Goal: Navigation & Orientation: Find specific page/section

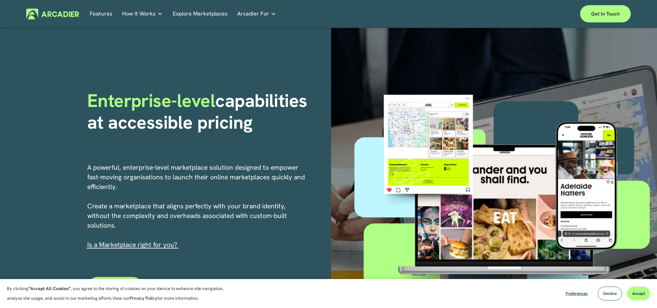
click at [0, 0] on link "Economic Development Designed to support your visitor economy agenda and invest…" at bounding box center [0, 0] width 0 height 0
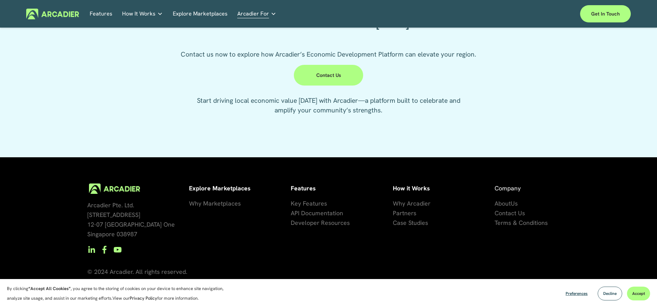
scroll to position [1796, 0]
click at [63, 12] on img at bounding box center [52, 14] width 53 height 11
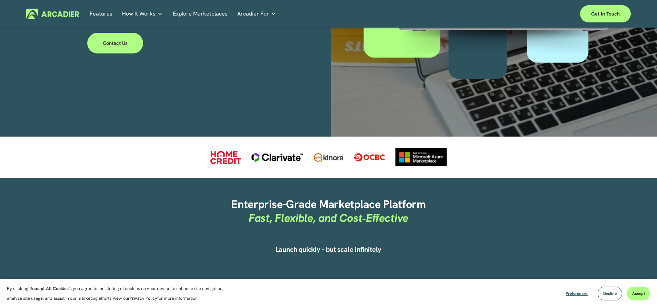
scroll to position [310, 0]
